Goal: Navigation & Orientation: Find specific page/section

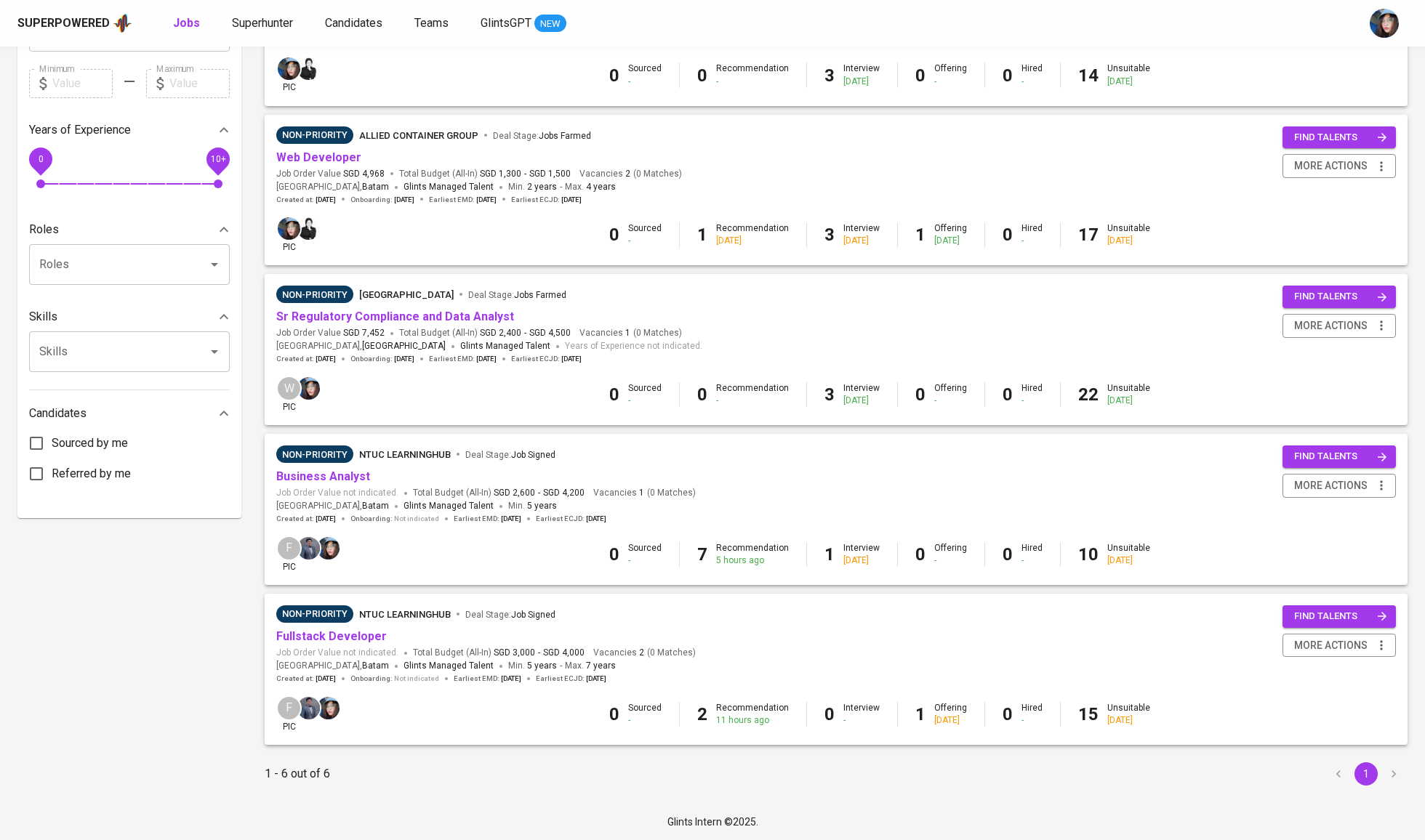
scroll to position [417, 0]
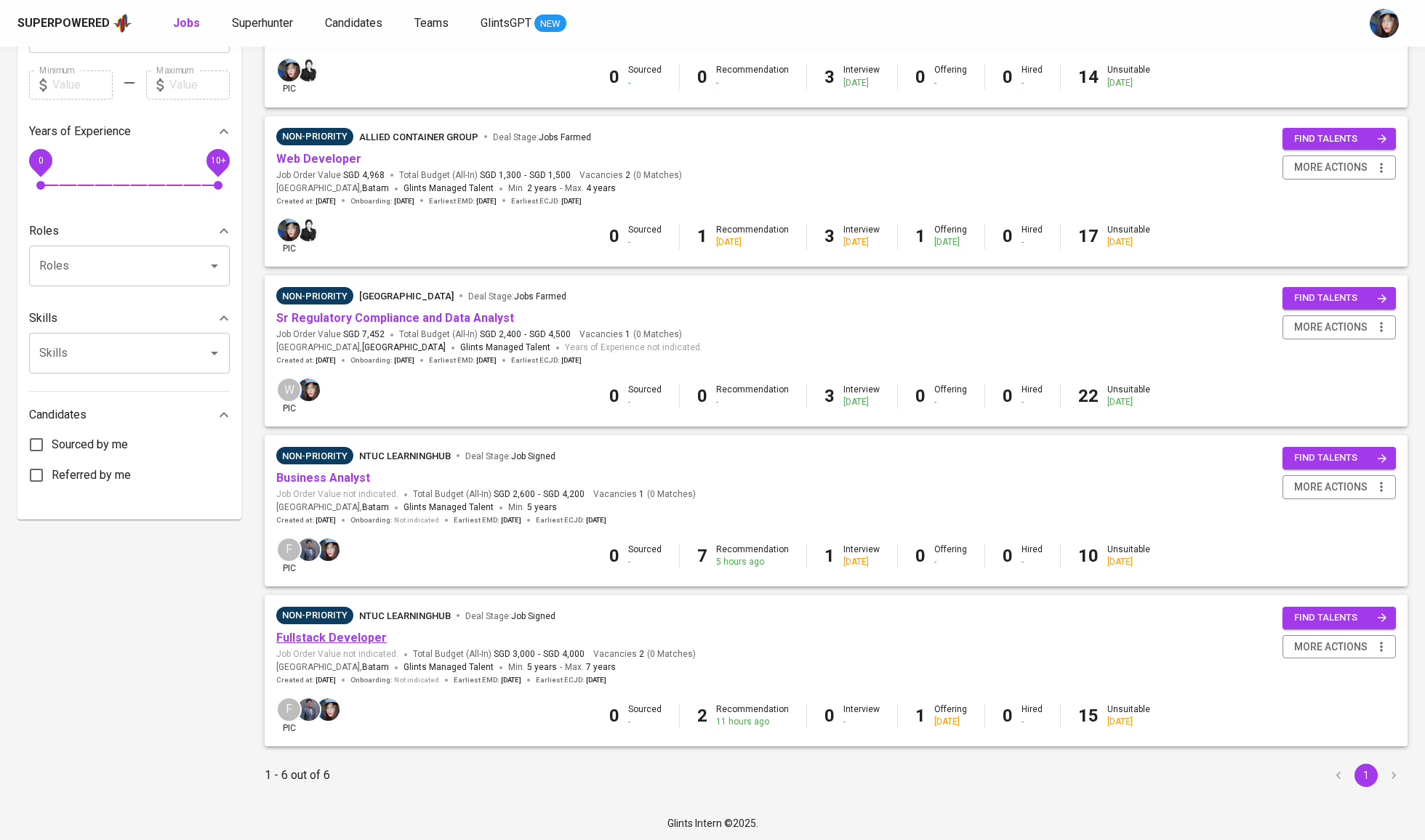
click at [347, 634] on link "Fullstack Developer" at bounding box center [332, 638] width 111 height 14
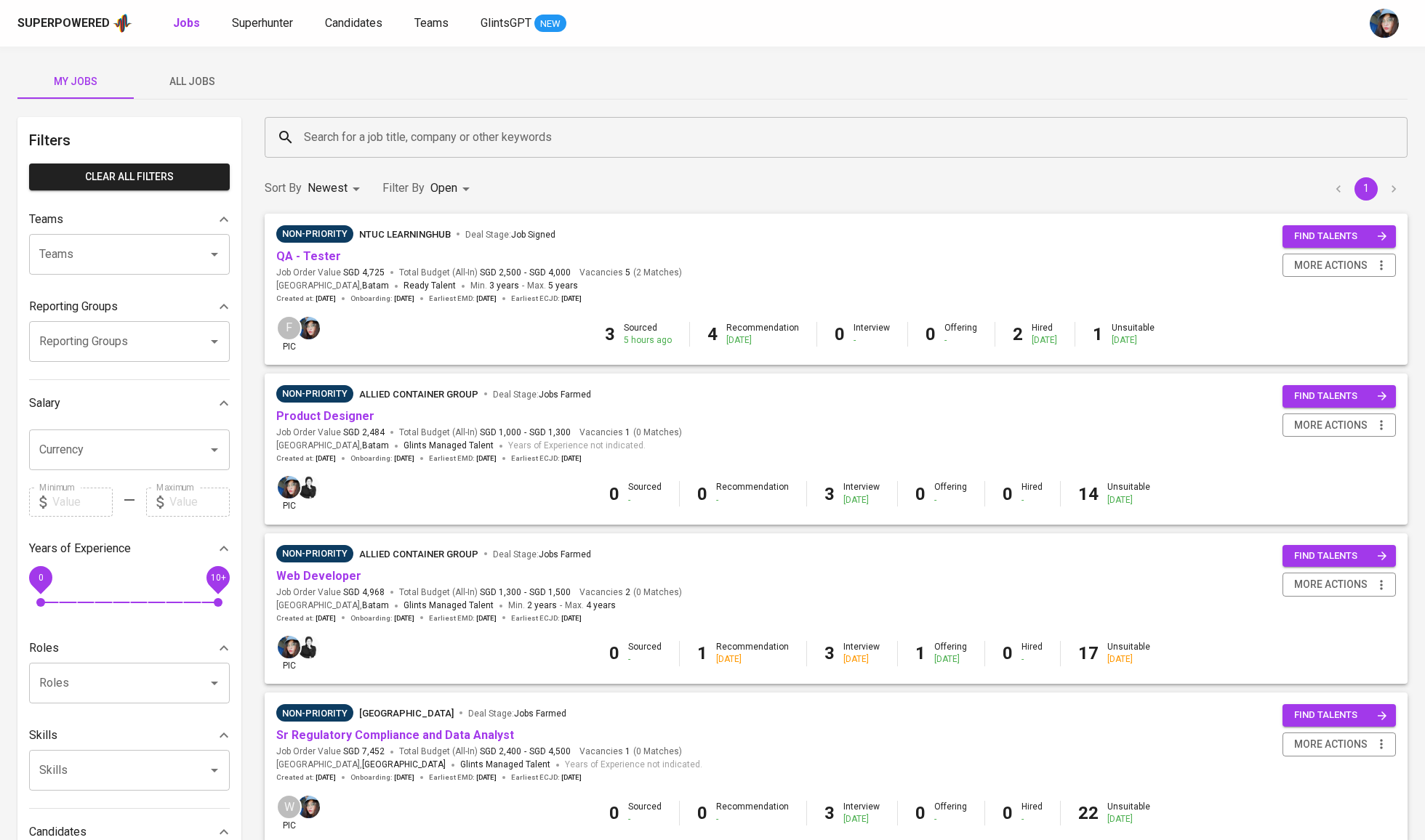
scroll to position [68, 0]
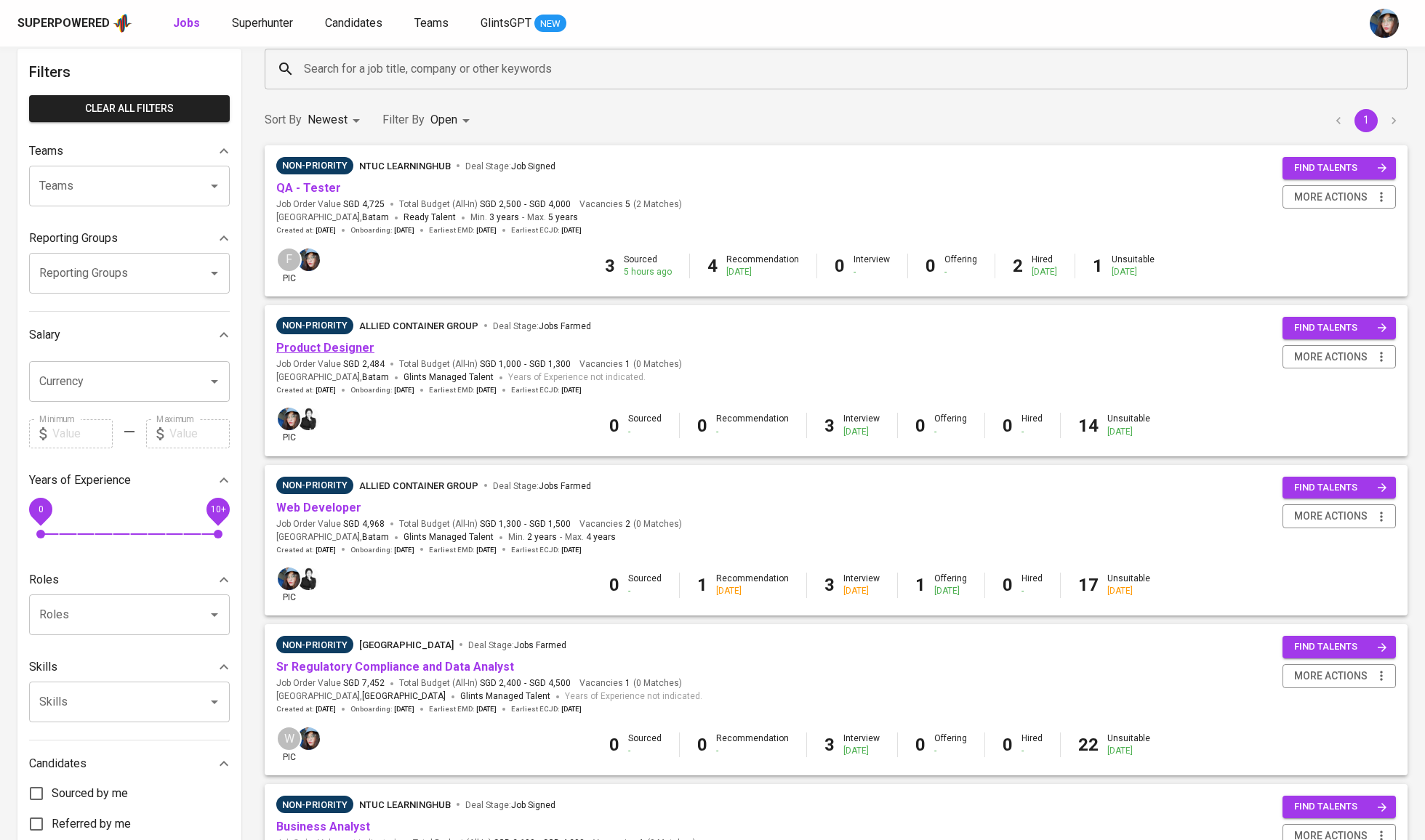
click at [340, 350] on link "Product Designer" at bounding box center [325, 348] width 98 height 14
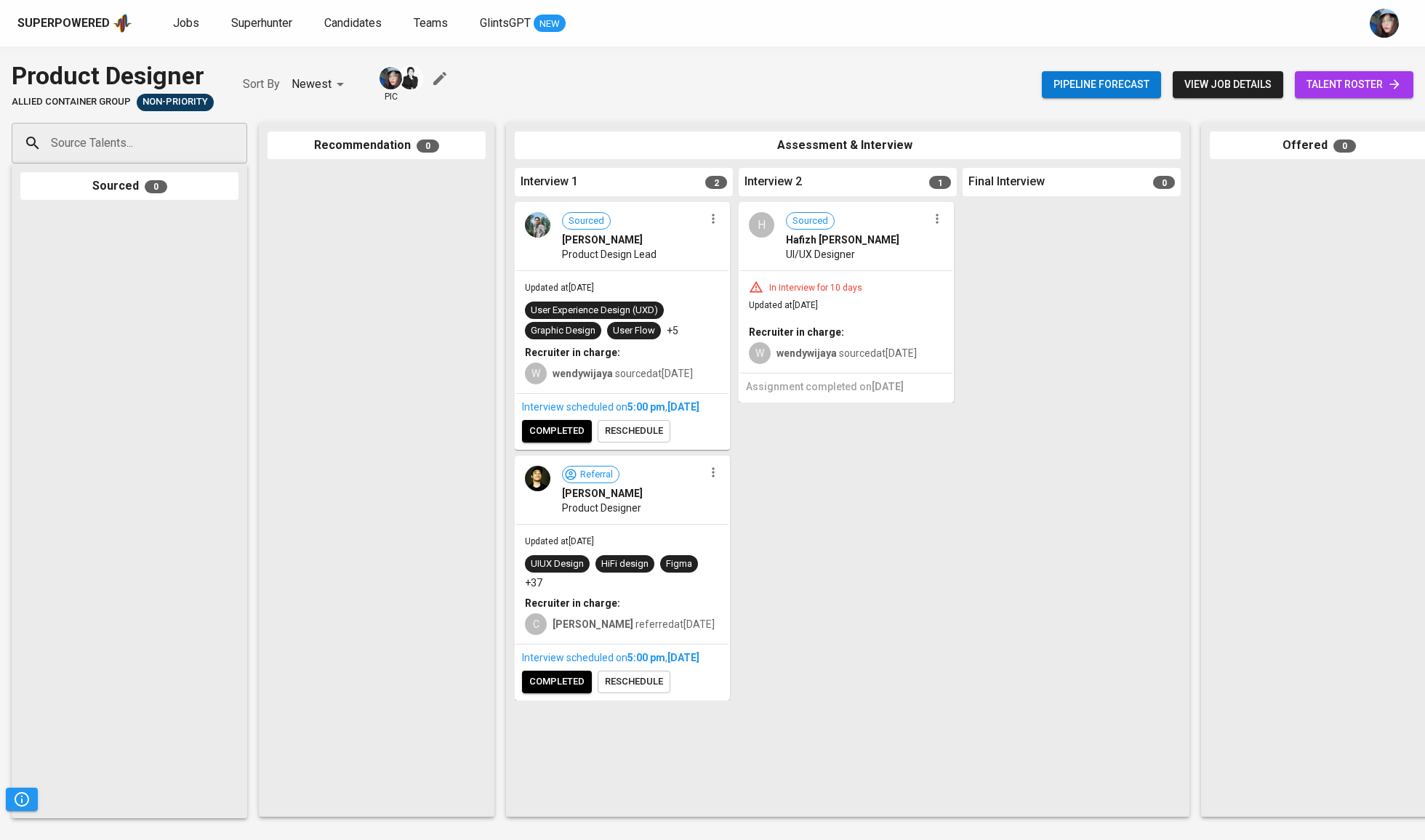
click at [440, 79] on icon "button" at bounding box center [439, 78] width 13 height 13
click at [184, 25] on span "Jobs" at bounding box center [186, 23] width 26 height 14
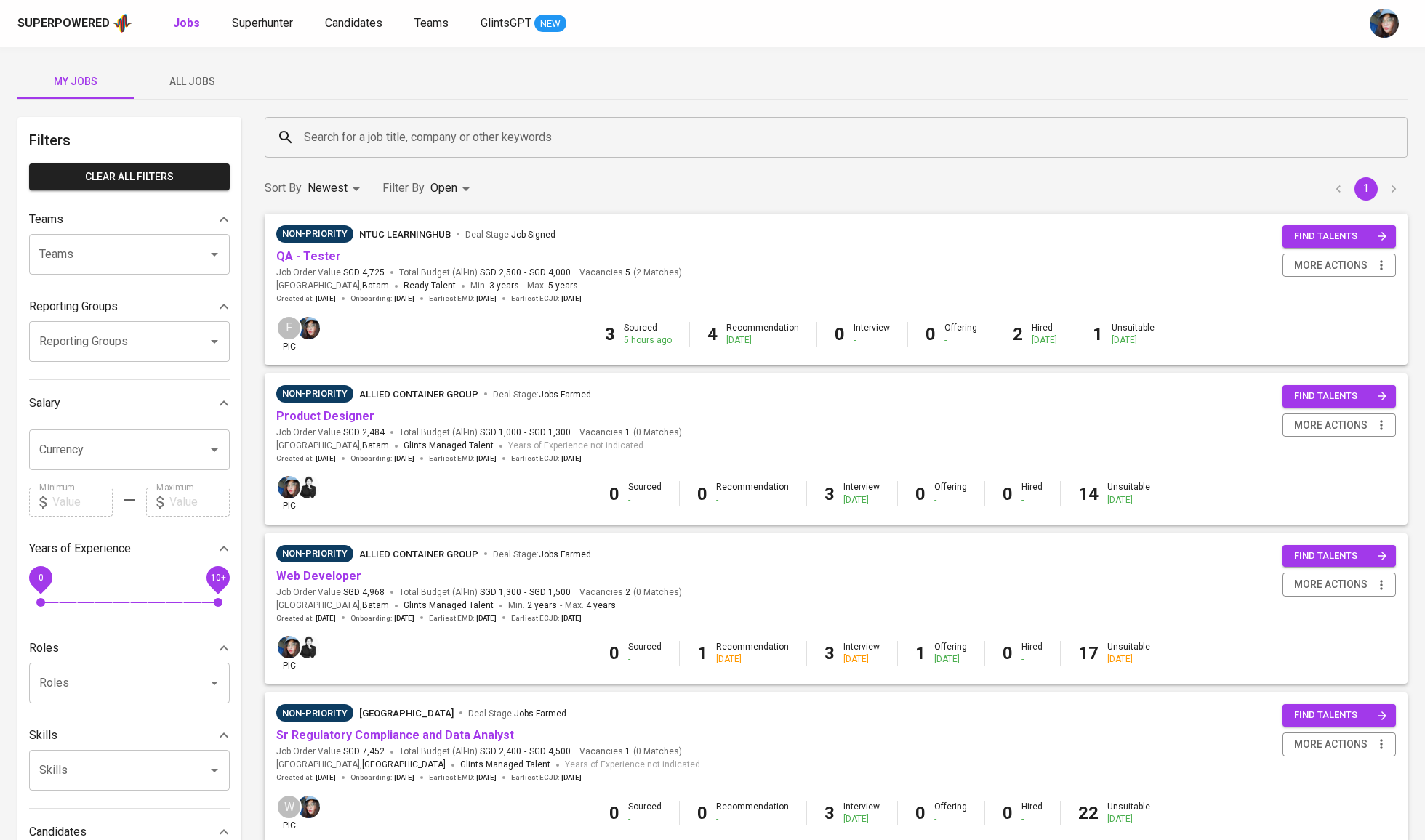
click at [184, 25] on b "Jobs" at bounding box center [187, 23] width 27 height 14
type input "OPEN"
